Goal: Find specific page/section: Find specific page/section

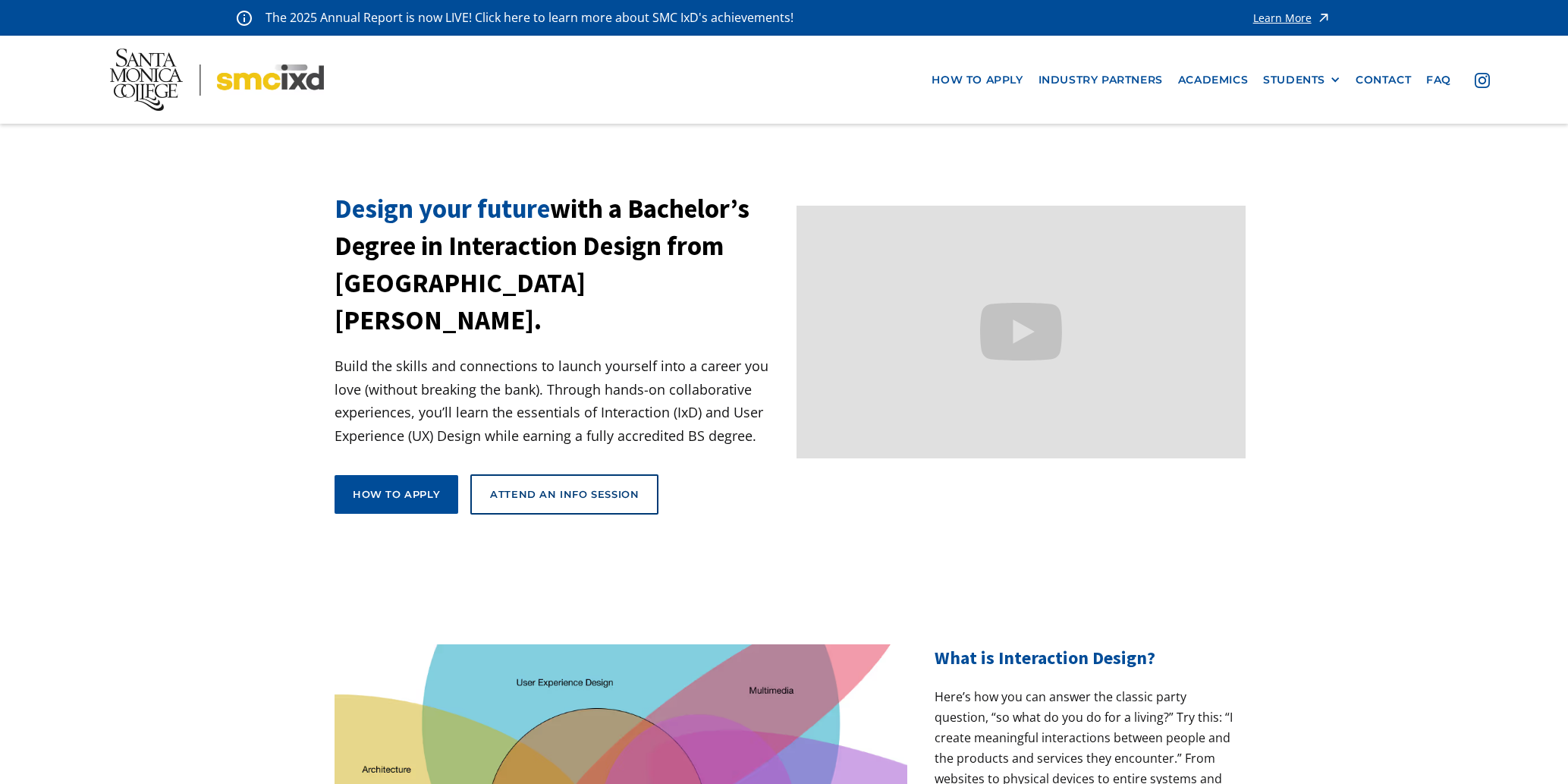
click at [157, 76] on img at bounding box center [216, 80] width 214 height 63
